Goal: Transaction & Acquisition: Obtain resource

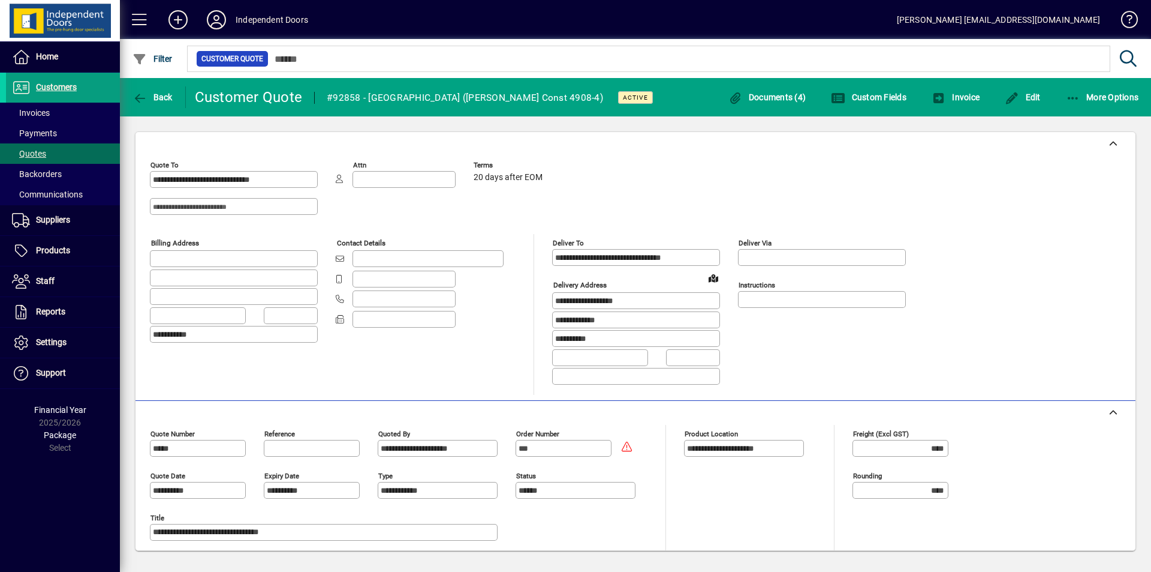
scroll to position [2219, 0]
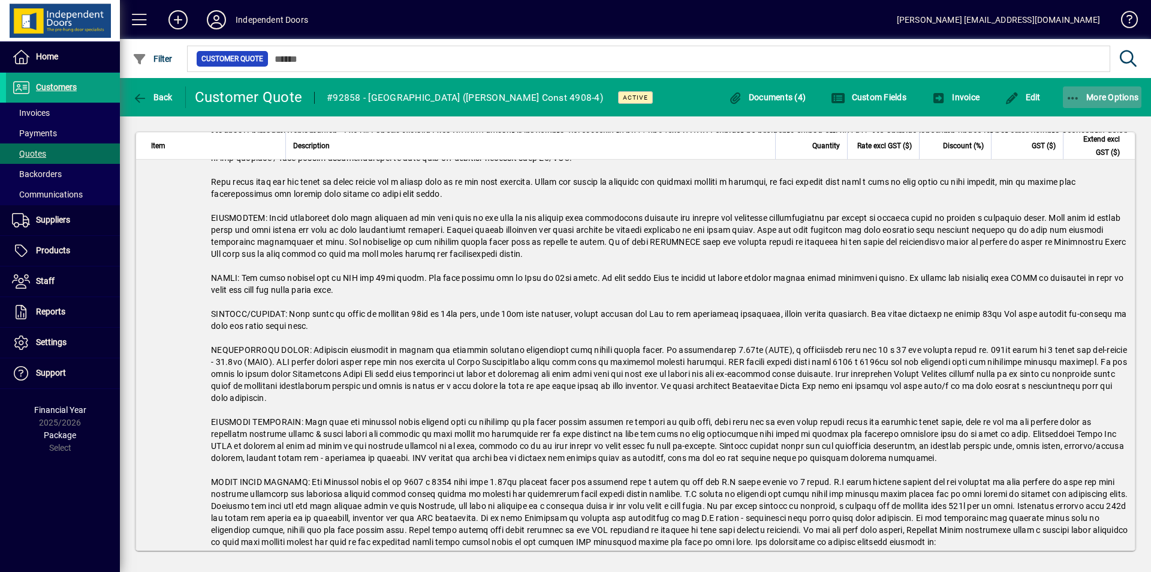
click at [1098, 101] on span "More Options" at bounding box center [1102, 97] width 73 height 10
click at [1080, 117] on span "Quote" at bounding box center [1091, 123] width 101 height 14
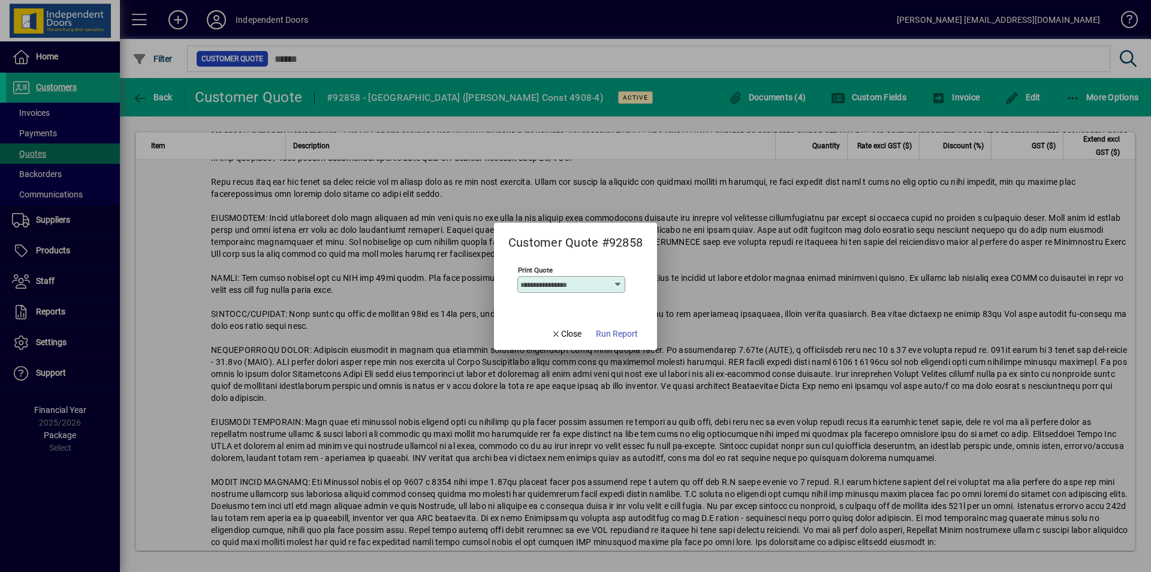
click at [613, 283] on icon at bounding box center [618, 284] width 10 height 10
click at [576, 345] on div "Trade - Undiscounted" at bounding box center [567, 345] width 84 height 13
type input "**********"
click at [616, 333] on span "Run Report" at bounding box center [617, 333] width 42 height 13
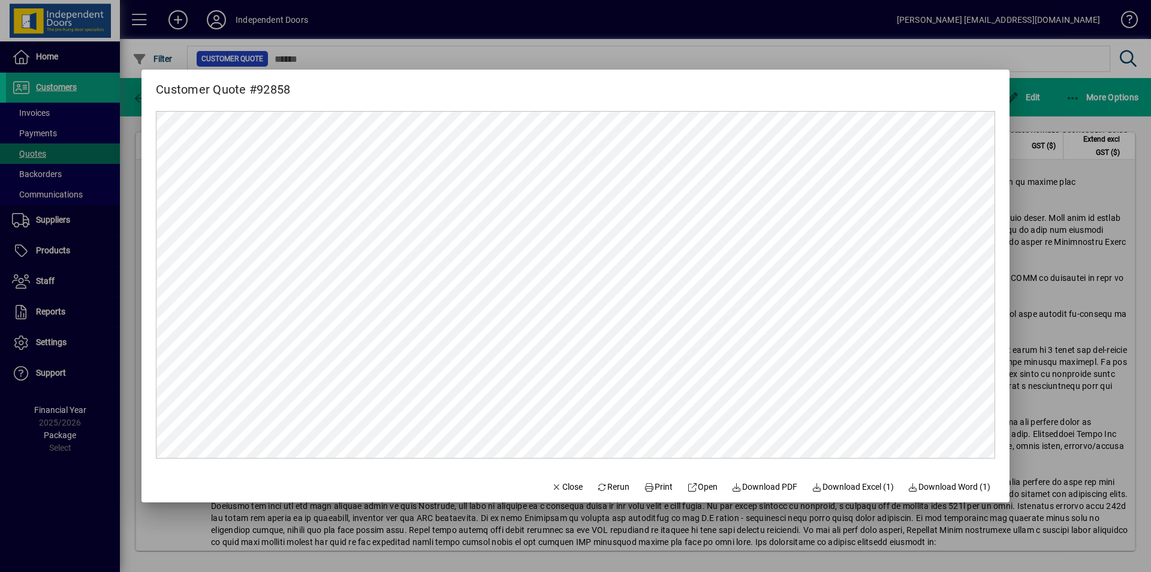
scroll to position [0, 0]
click at [651, 486] on span "Print" at bounding box center [658, 486] width 29 height 13
click at [554, 495] on span "button" at bounding box center [567, 486] width 41 height 29
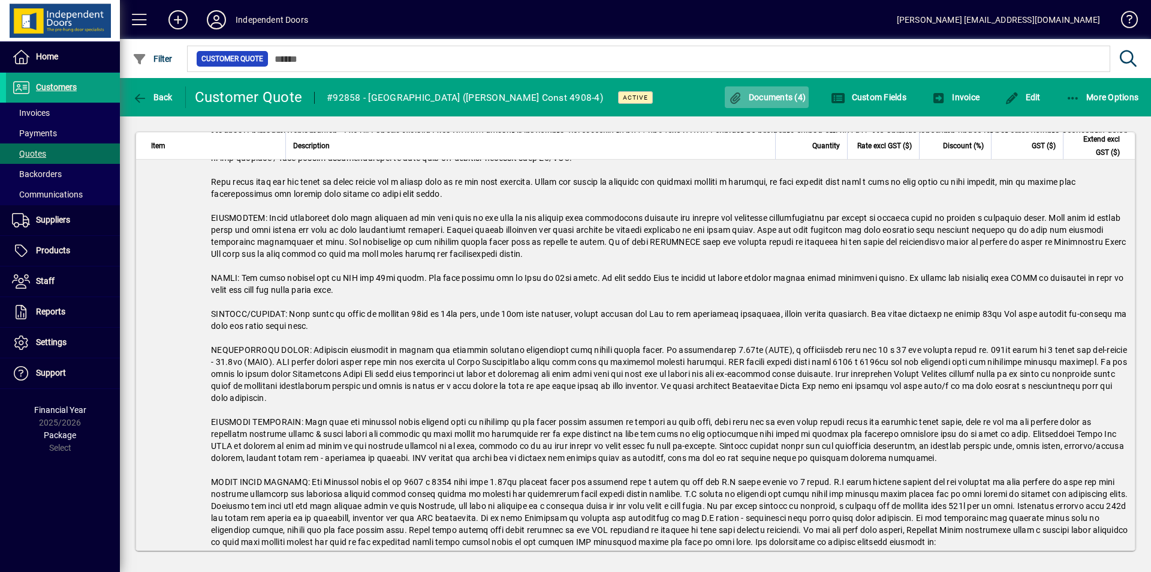
click at [763, 98] on span "Documents (4)" at bounding box center [767, 97] width 78 height 10
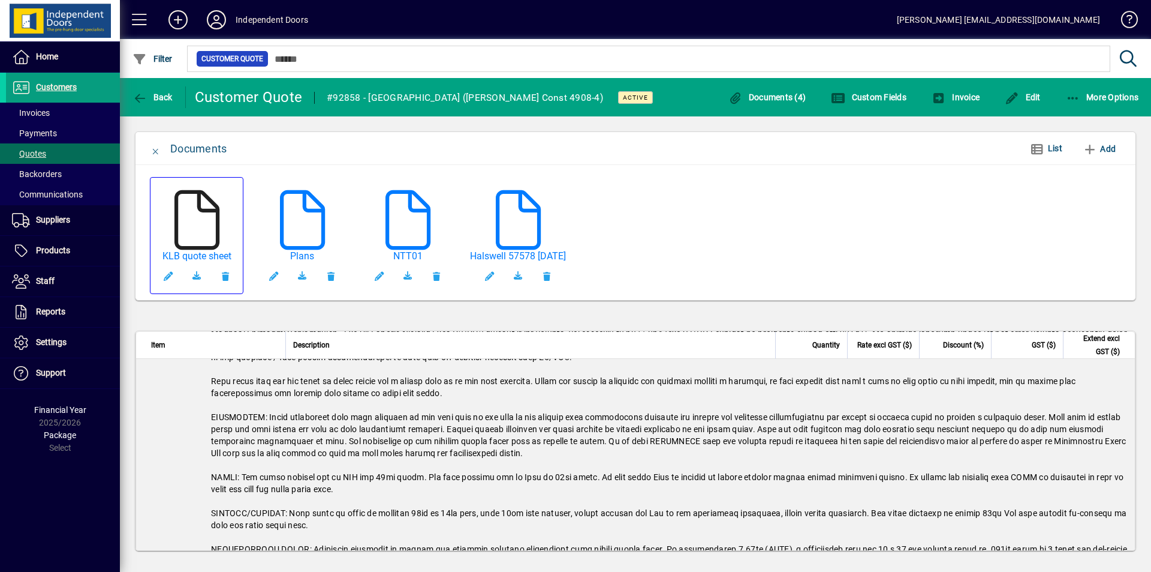
click at [194, 207] on icon at bounding box center [197, 220] width 60 height 60
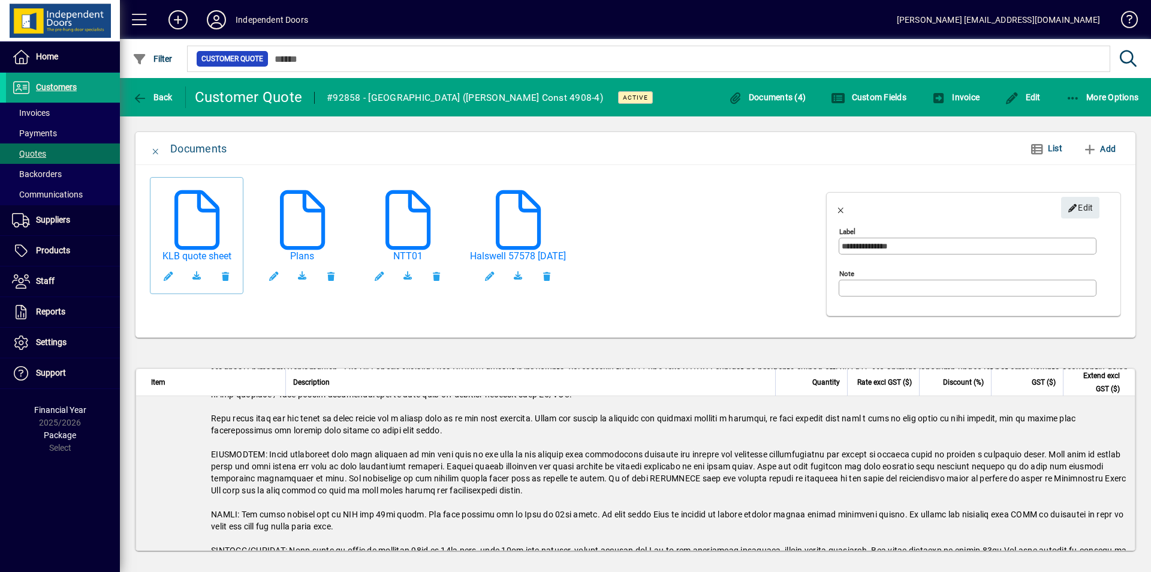
click at [156, 151] on span "button" at bounding box center [156, 148] width 29 height 29
